Goal: Use online tool/utility: Utilize a website feature to perform a specific function

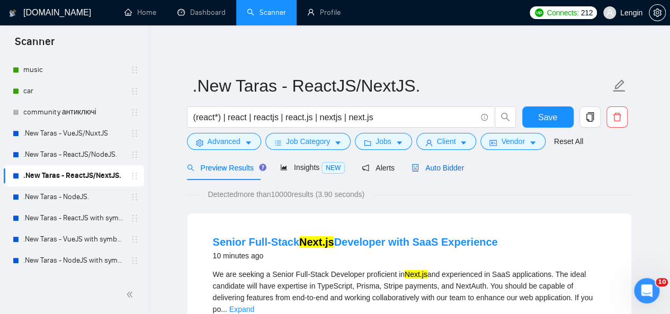
click at [426, 166] on span "Auto Bidder" at bounding box center [438, 168] width 52 height 8
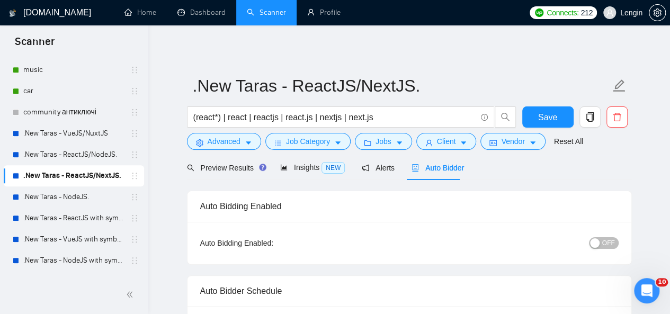
radio input "false"
radio input "true"
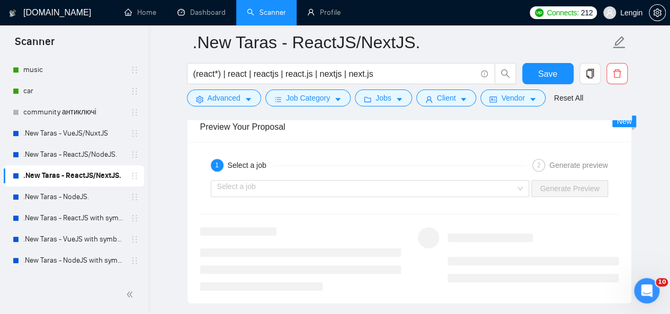
scroll to position [2241, 0]
click at [516, 182] on input "search" at bounding box center [366, 189] width 299 height 16
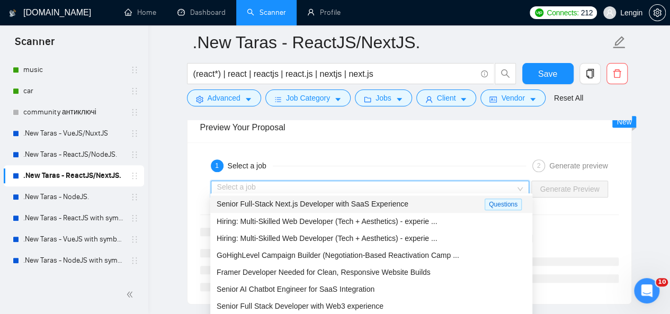
click at [416, 204] on div "Senior Full-Stack Next.js Developer with SaaS Experience" at bounding box center [351, 204] width 268 height 12
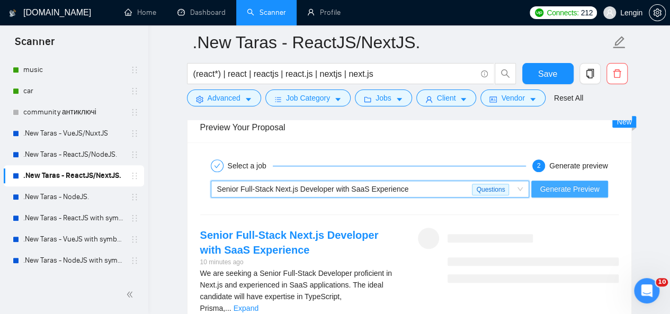
click at [570, 183] on span "Generate Preview" at bounding box center [569, 189] width 59 height 12
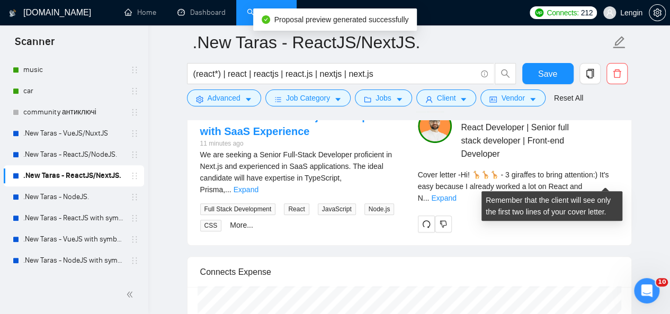
scroll to position [2391, 0]
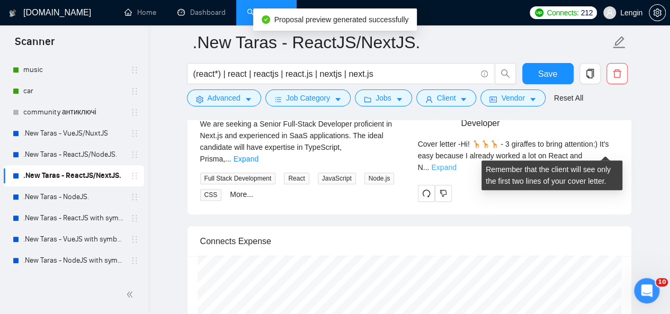
click at [456, 163] on link "Expand" at bounding box center [443, 167] width 25 height 8
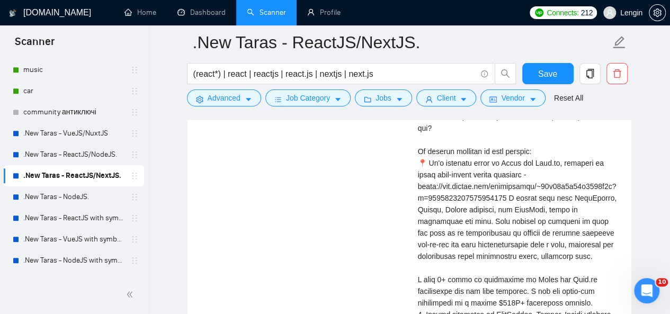
scroll to position [2535, 0]
